Goal: Information Seeking & Learning: Understand process/instructions

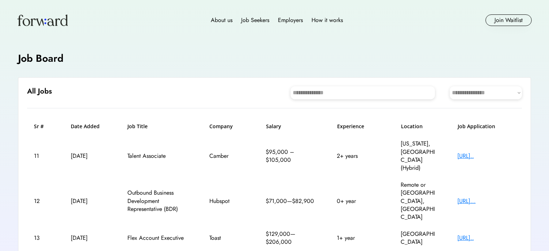
scroll to position [188, 0]
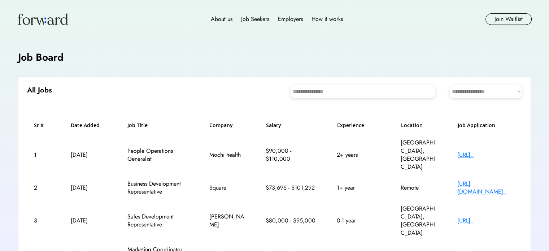
scroll to position [1, 0]
click at [334, 19] on div "How it works" at bounding box center [327, 18] width 31 height 9
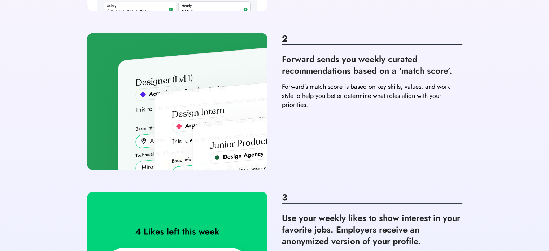
scroll to position [299, 0]
